Goal: Task Accomplishment & Management: Manage account settings

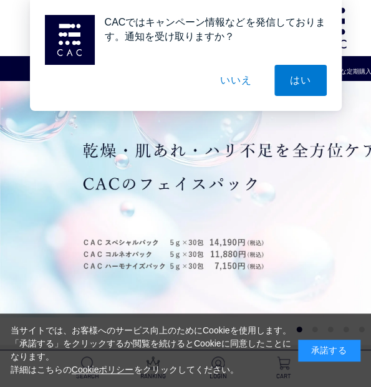
click at [241, 92] on button "いいえ" at bounding box center [235, 80] width 62 height 31
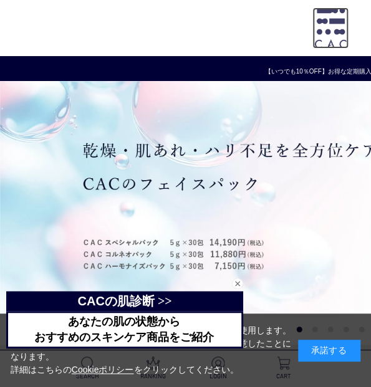
click at [339, 16] on img at bounding box center [330, 27] width 36 height 41
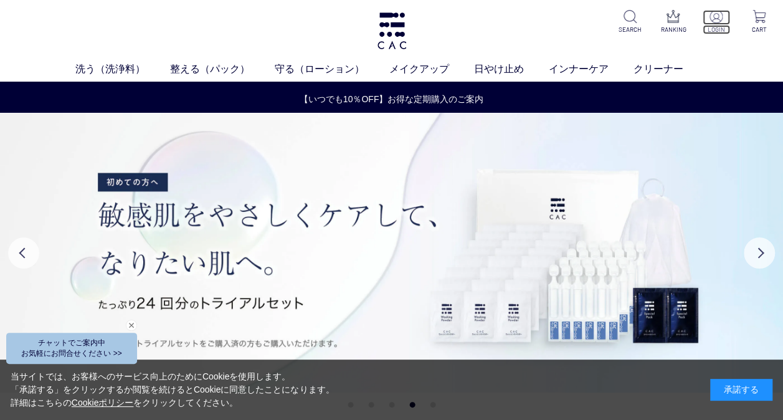
click at [370, 28] on p "LOGIN" at bounding box center [716, 29] width 27 height 9
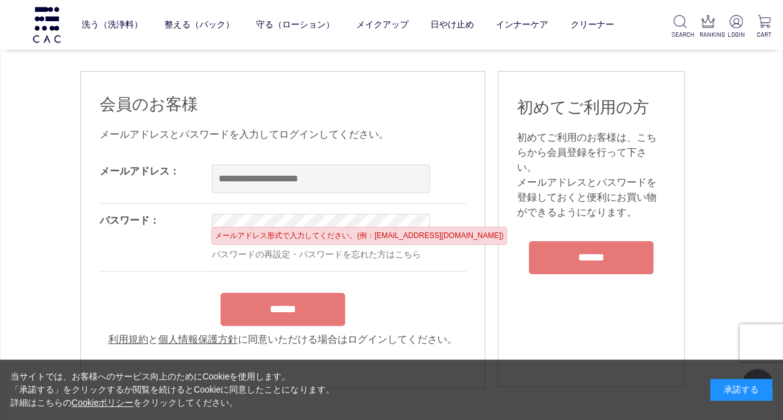
scroll to position [111, 0]
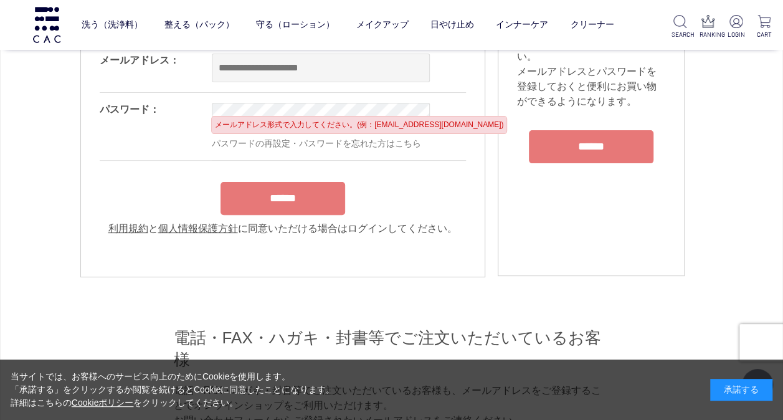
type input "**********"
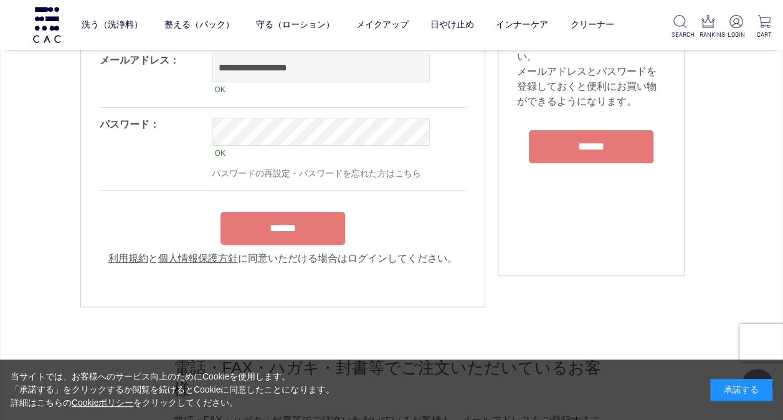
click at [320, 194] on form "**********" at bounding box center [283, 155] width 366 height 222
click at [316, 226] on input "******" at bounding box center [283, 228] width 125 height 33
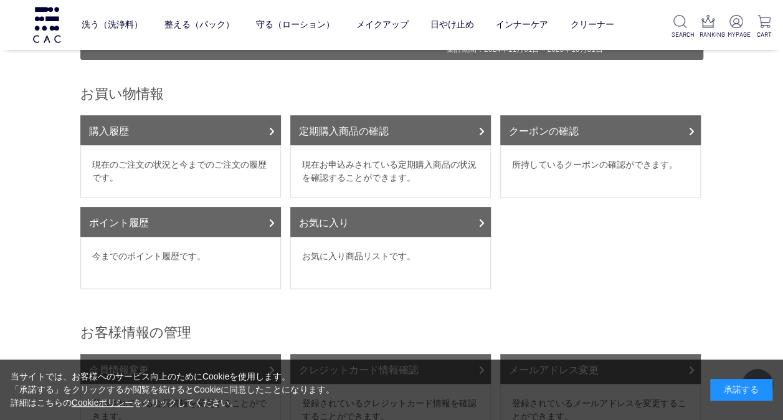
scroll to position [120, 0]
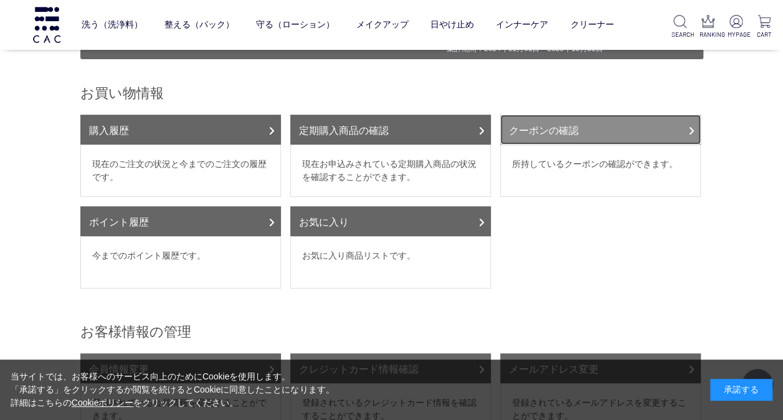
click at [631, 115] on link "クーポンの確認" at bounding box center [600, 130] width 201 height 30
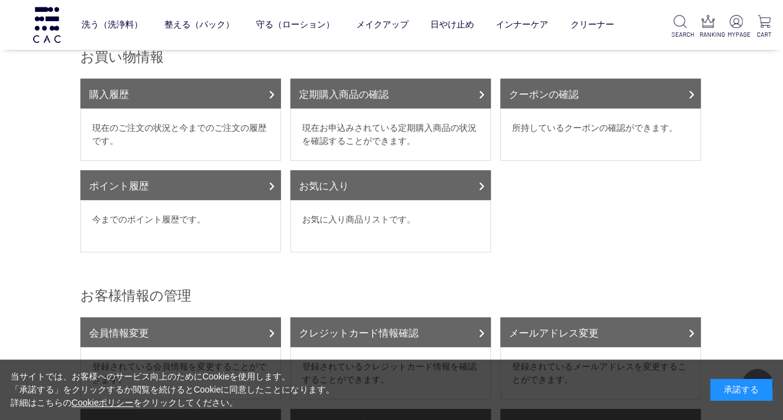
scroll to position [102, 0]
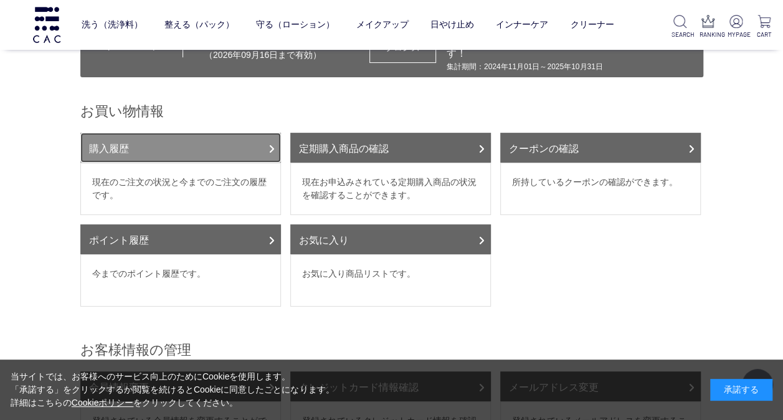
click at [205, 135] on link "購入履歴" at bounding box center [180, 148] width 201 height 30
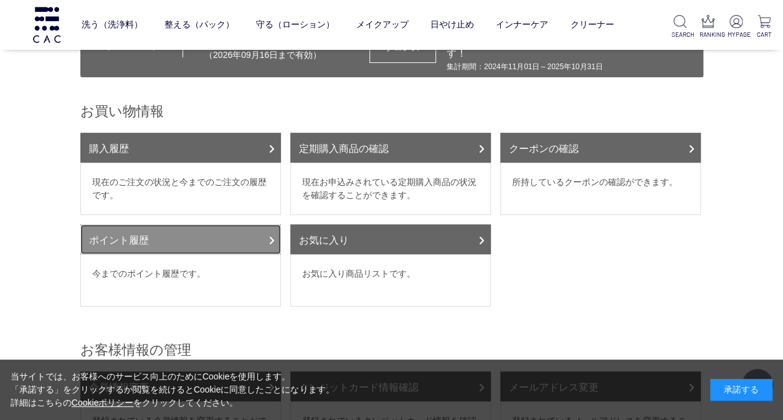
click at [143, 238] on link "ポイント履歴" at bounding box center [180, 239] width 201 height 30
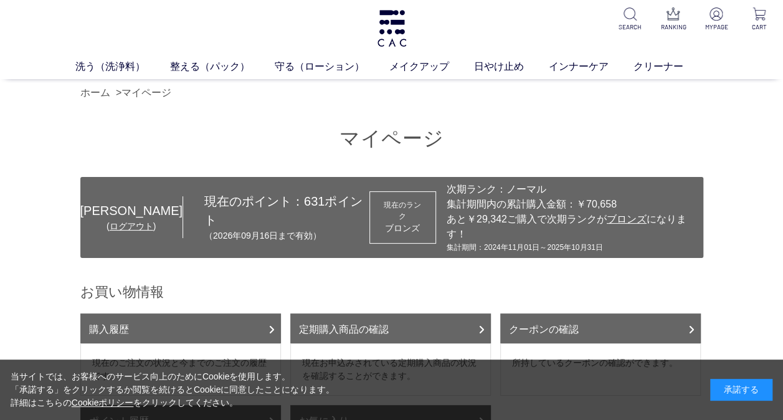
scroll to position [0, 0]
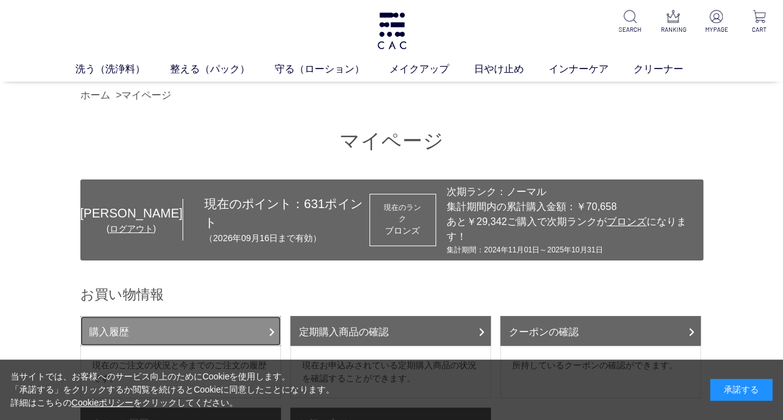
click at [187, 318] on link "購入履歴" at bounding box center [180, 331] width 201 height 30
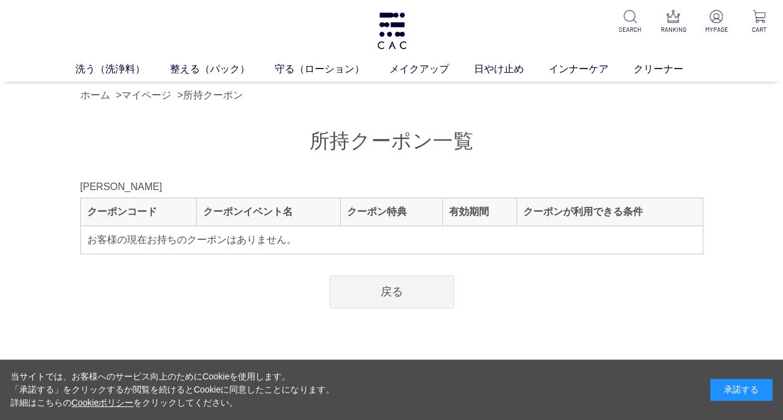
click at [383, 211] on th "クーポン特典" at bounding box center [392, 212] width 102 height 28
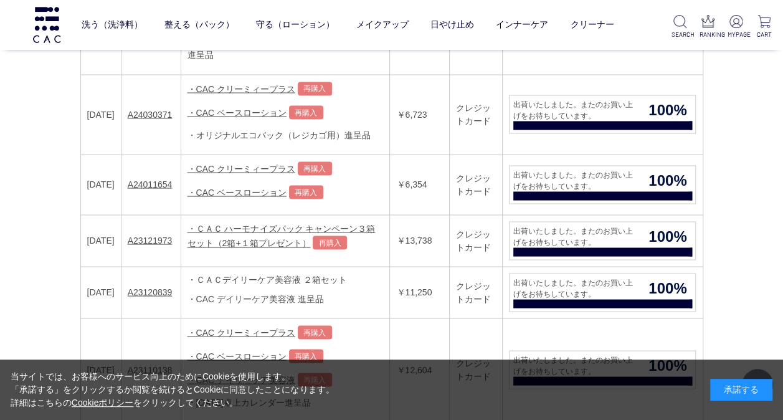
scroll to position [1055, 0]
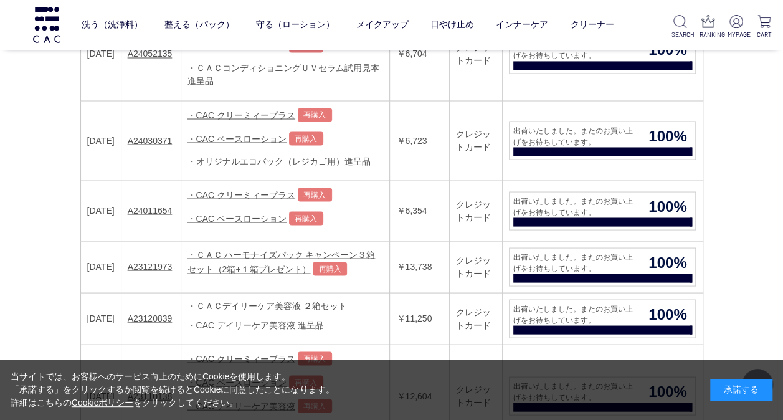
click at [248, 292] on td "・ＣＡＣデイリーケア美容液 ２箱セット ・CAC デイリーケア美容液 進呈品 この注文内容で再度購入する" at bounding box center [285, 318] width 209 height 52
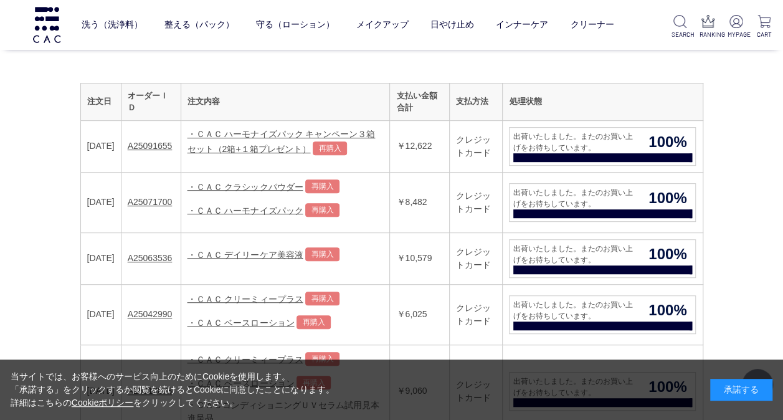
scroll to position [204, 0]
